Goal: Information Seeking & Learning: Learn about a topic

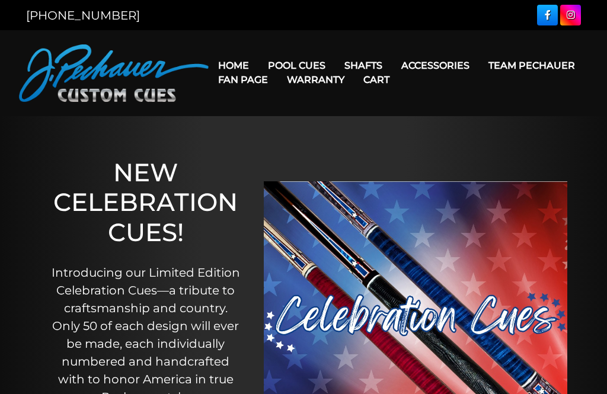
click at [288, 124] on link "Pro Series (R) – NEW" at bounding box center [333, 116] width 146 height 17
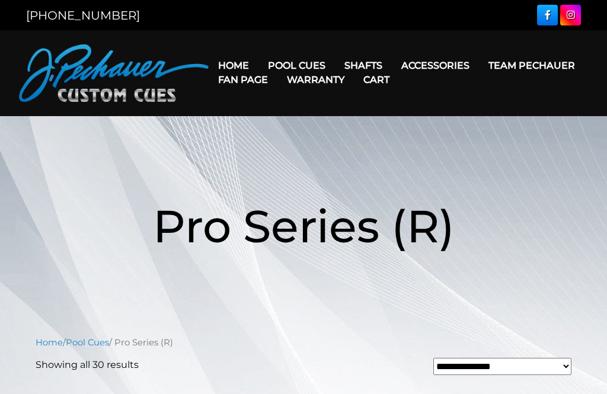
click at [286, 106] on link "JP Series (T) – NEW" at bounding box center [333, 99] width 146 height 17
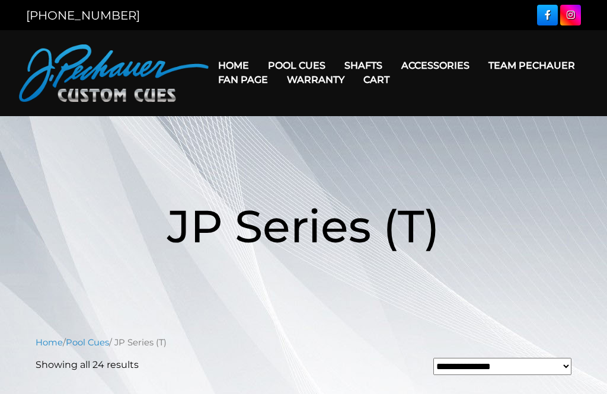
click at [283, 208] on link "Retired Cues" at bounding box center [333, 199] width 146 height 17
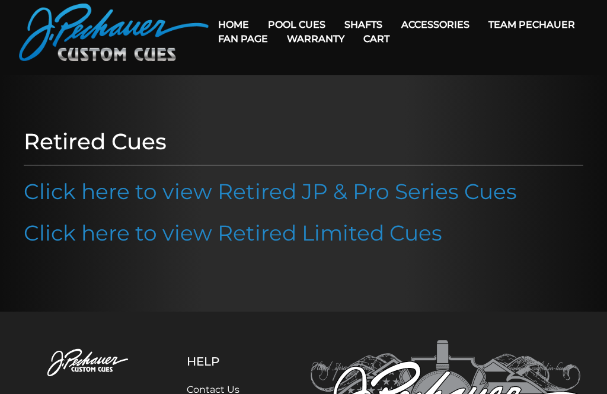
scroll to position [40, 0]
click at [68, 189] on link "Click here to view Retired JP & Pro Series Cues" at bounding box center [270, 192] width 493 height 26
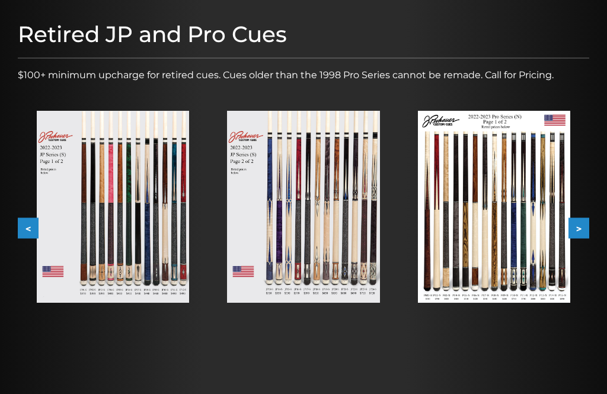
scroll to position [142, 0]
click at [584, 232] on button ">" at bounding box center [578, 228] width 21 height 21
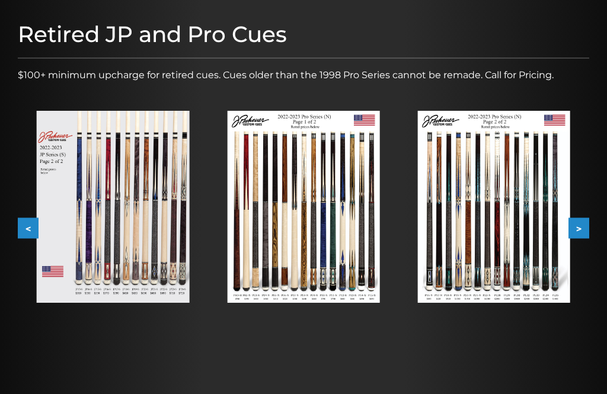
click at [523, 197] on img at bounding box center [494, 207] width 152 height 192
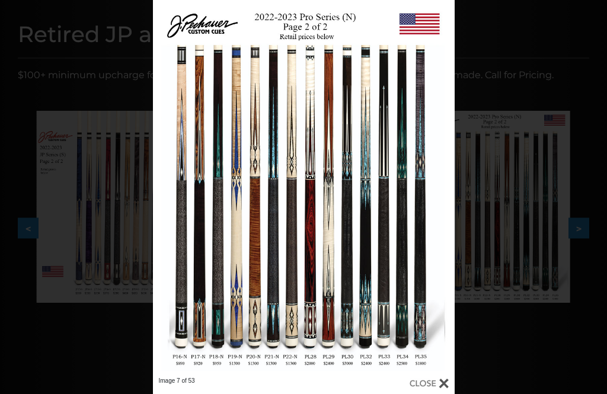
click at [581, 177] on div "Image 7 of 53" at bounding box center [303, 197] width 607 height 394
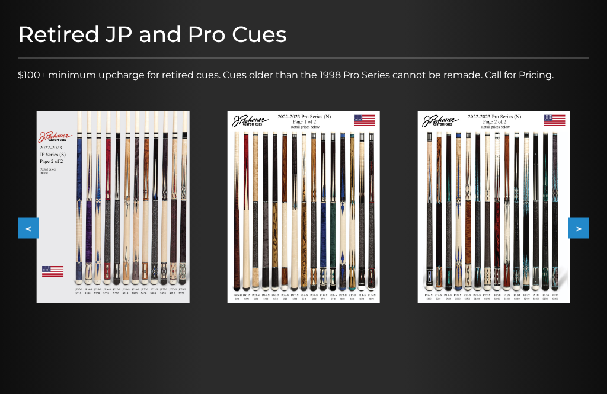
click at [341, 207] on img at bounding box center [303, 207] width 152 height 192
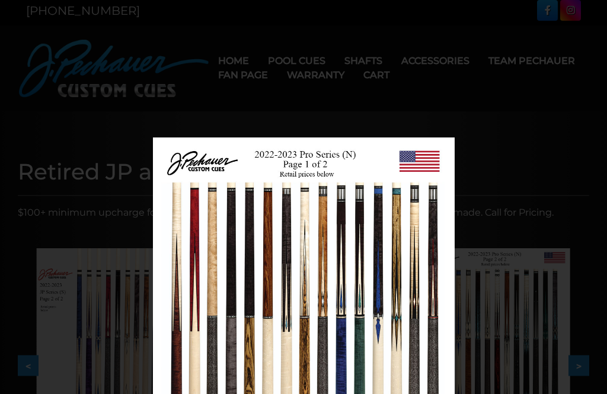
scroll to position [0, 0]
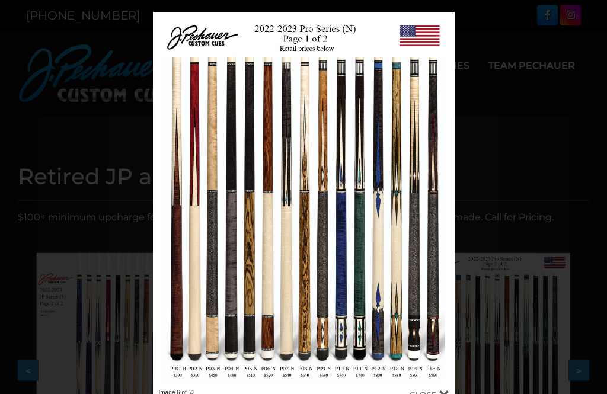
click at [437, 195] on link at bounding box center [386, 200] width 136 height 377
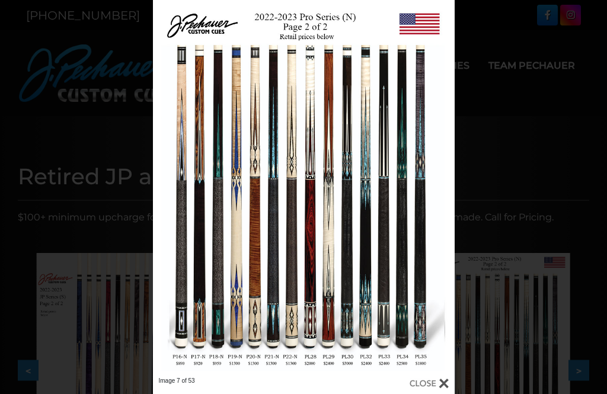
click at [437, 187] on link at bounding box center [386, 188] width 136 height 377
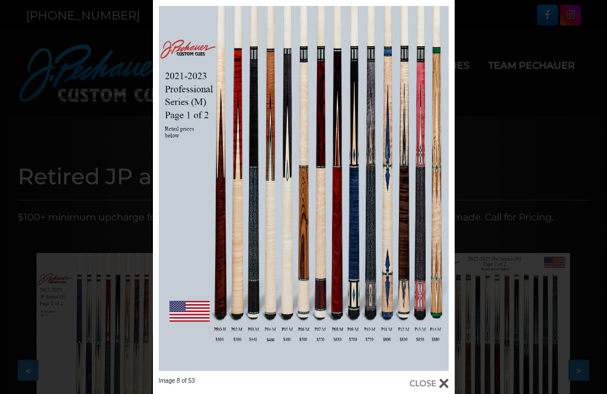
click at [443, 186] on link at bounding box center [386, 188] width 136 height 377
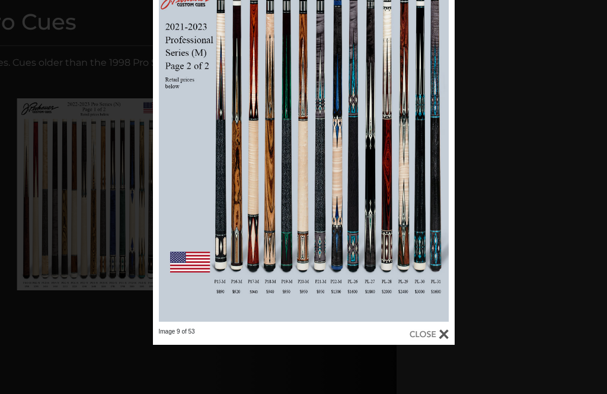
scroll to position [140, 210]
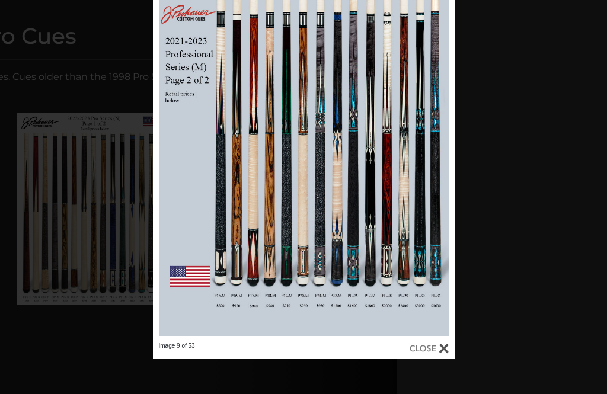
click at [439, 156] on link at bounding box center [386, 153] width 136 height 377
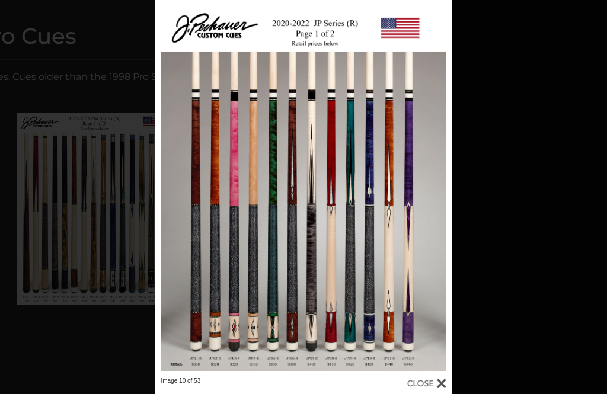
click at [437, 187] on link at bounding box center [384, 188] width 133 height 377
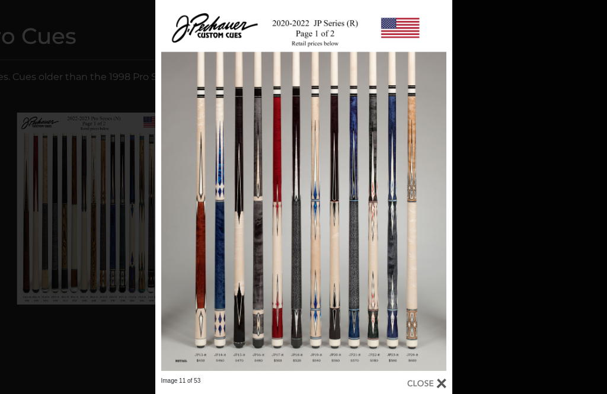
click at [447, 192] on link at bounding box center [384, 188] width 133 height 377
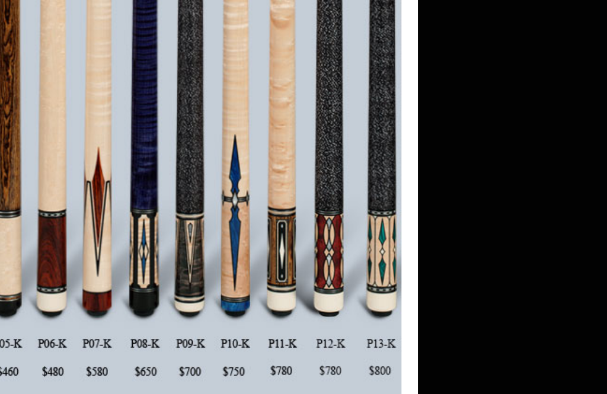
scroll to position [277, 357]
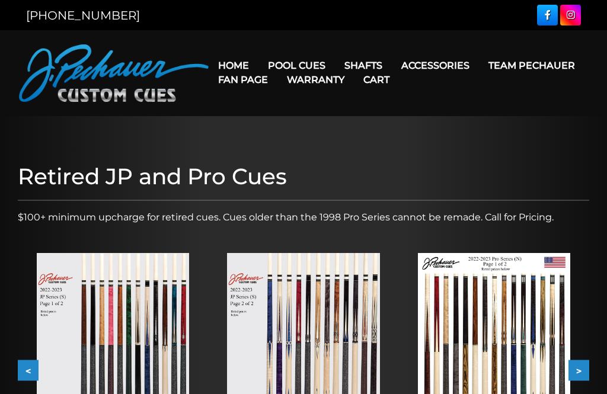
scroll to position [351, 388]
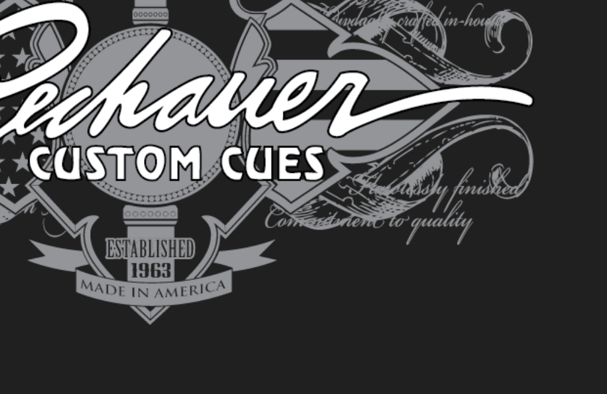
click at [568, 19] on button ">" at bounding box center [578, 18] width 21 height 21
click at [568, 20] on button ">" at bounding box center [578, 18] width 21 height 21
click at [568, 21] on button ">" at bounding box center [578, 18] width 21 height 21
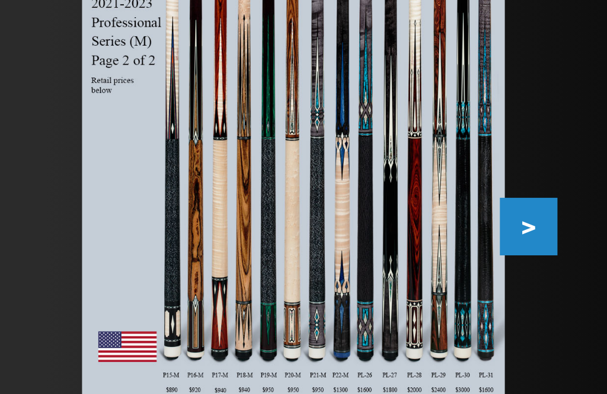
click at [568, 261] on button ">" at bounding box center [578, 271] width 21 height 21
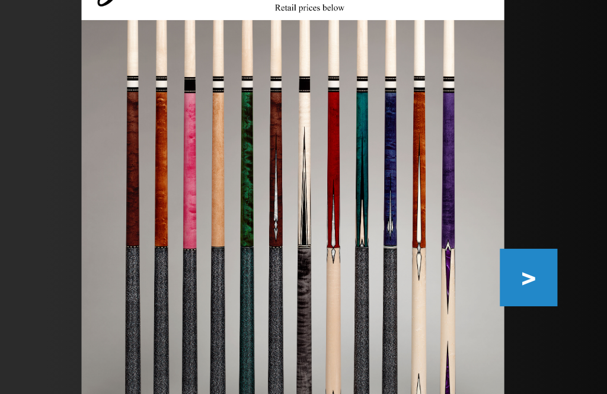
click at [568, 261] on button ">" at bounding box center [578, 271] width 21 height 21
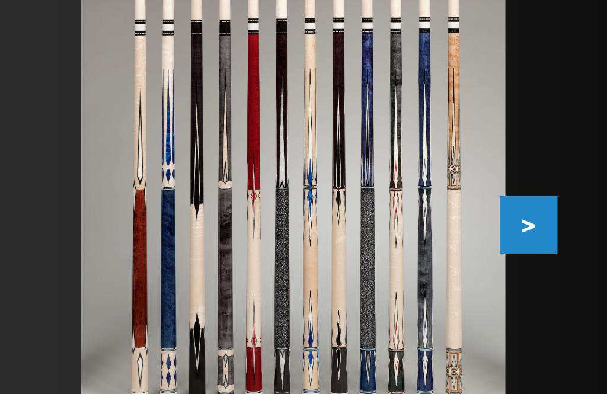
click at [568, 261] on button ">" at bounding box center [578, 271] width 21 height 21
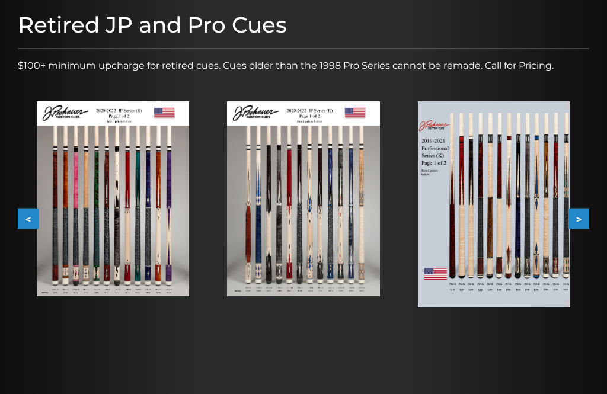
scroll to position [152, 0]
